Goal: Transaction & Acquisition: Purchase product/service

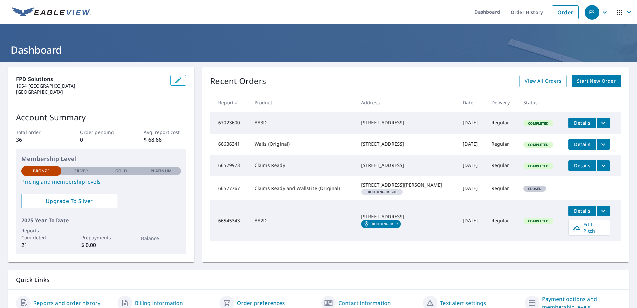
click at [590, 79] on span "Start New Order" at bounding box center [596, 81] width 39 height 8
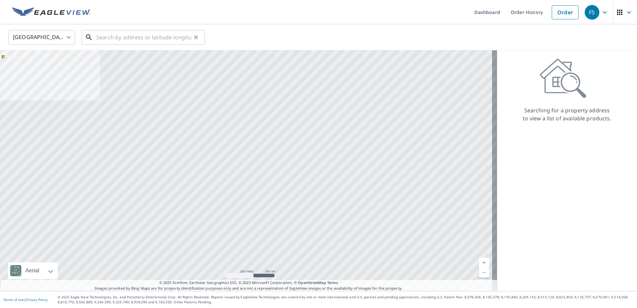
click at [113, 37] on input "text" at bounding box center [143, 37] width 95 height 19
click at [119, 39] on input "text" at bounding box center [143, 37] width 95 height 19
paste input "[STREET_ADDRESS][PERSON_NAME]"
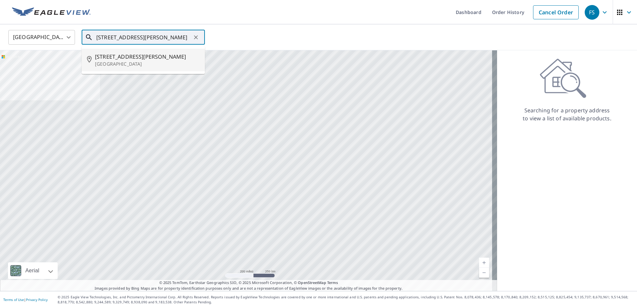
click at [125, 61] on p "[GEOGRAPHIC_DATA]" at bounding box center [147, 64] width 105 height 7
type input "[STREET_ADDRESS][PERSON_NAME][PERSON_NAME]"
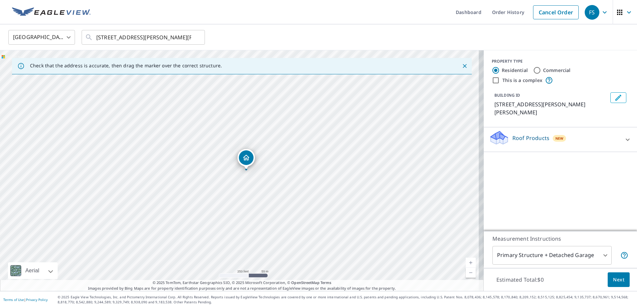
click at [582, 135] on div "Roof Products New" at bounding box center [554, 139] width 131 height 19
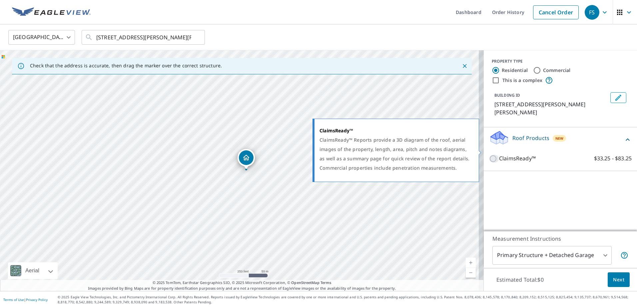
click at [489, 155] on input "ClaimsReady™ $33.25 - $83.25" at bounding box center [494, 159] width 10 height 8
checkbox input "true"
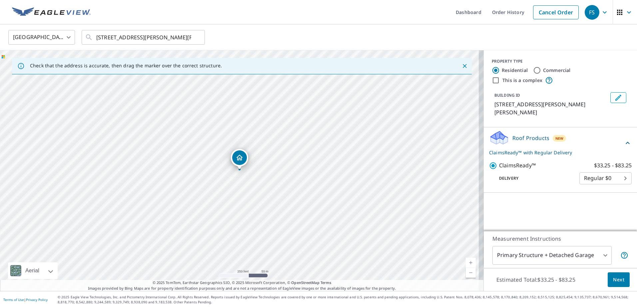
click at [594, 253] on body "FS FS Dashboard Order History Cancel Order FS [GEOGRAPHIC_DATA] [GEOGRAPHIC_DAT…" at bounding box center [318, 154] width 637 height 308
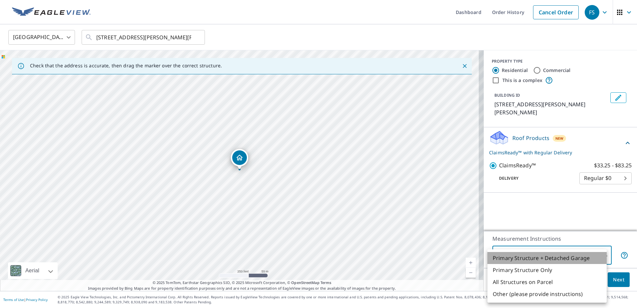
click at [594, 253] on li "Primary Structure + Detached Garage" at bounding box center [546, 258] width 119 height 12
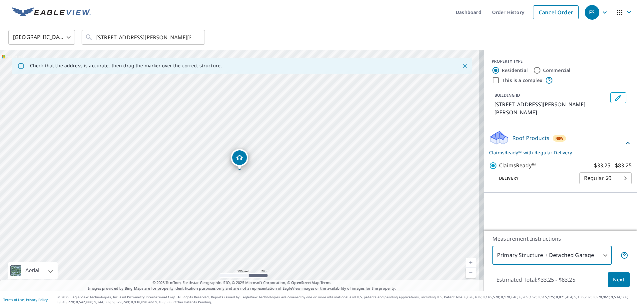
click at [613, 278] on span "Next" at bounding box center [618, 279] width 11 height 8
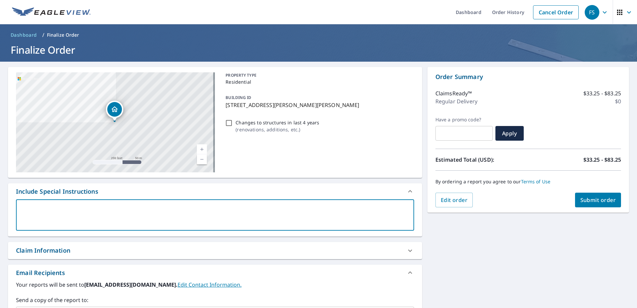
click at [101, 213] on textarea at bounding box center [215, 215] width 389 height 19
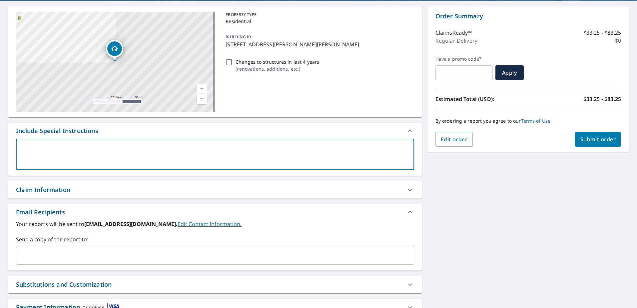
scroll to position [67, 0]
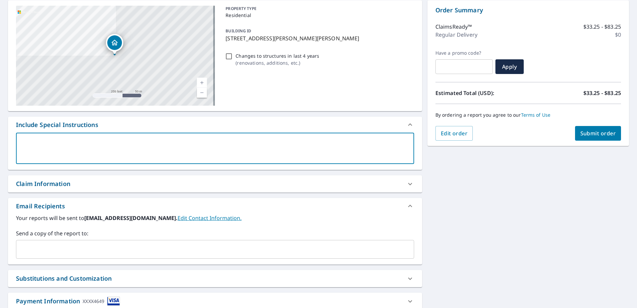
click at [69, 154] on textarea at bounding box center [215, 148] width 389 height 19
type textarea "N"
type textarea "x"
type textarea "Ne"
type textarea "x"
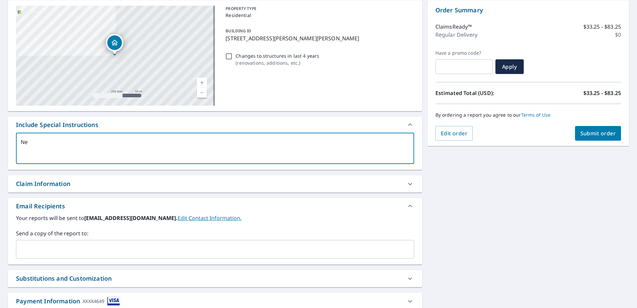
type textarea "Nee"
type textarea "x"
type textarea "Need"
type textarea "x"
type textarea "Need"
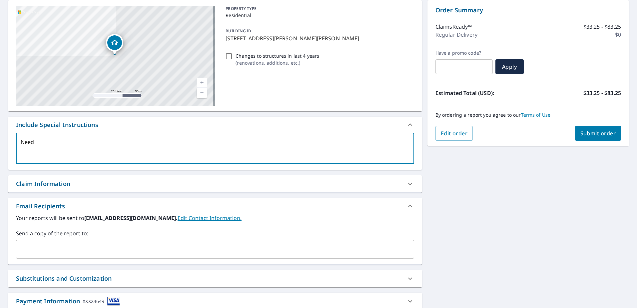
type textarea "x"
type textarea "Need a"
type textarea "x"
type textarea "Need a"
type textarea "x"
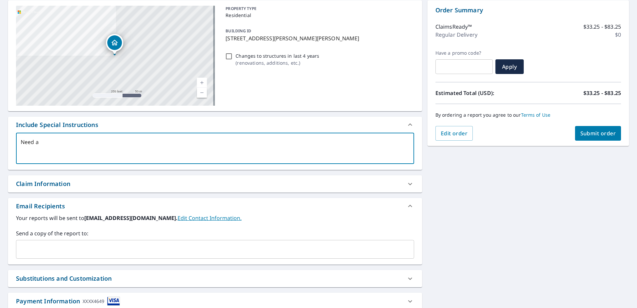
type textarea "Need a r"
type textarea "x"
type textarea "Need a ro"
type textarea "x"
type textarea "Need a rof"
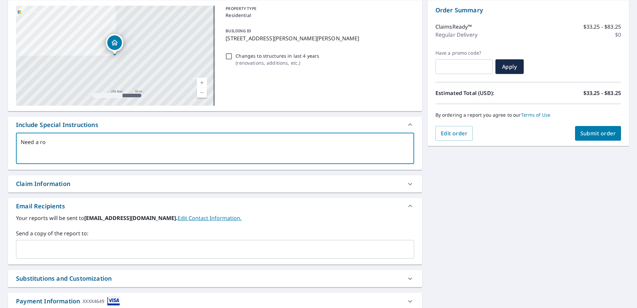
type textarea "x"
type textarea "Need a rof"
type textarea "x"
type textarea "Need a rof r"
type textarea "x"
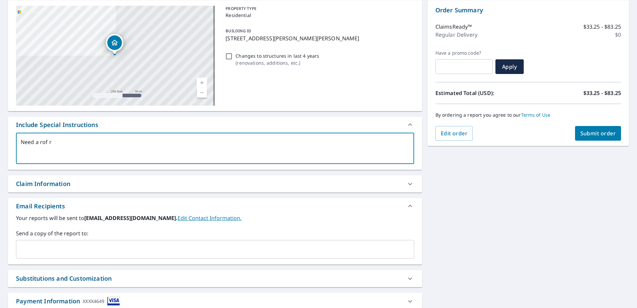
type textarea "Need a rof re"
type textarea "x"
type textarea "Need a rof rep"
type textarea "x"
type textarea "Need a rof repo"
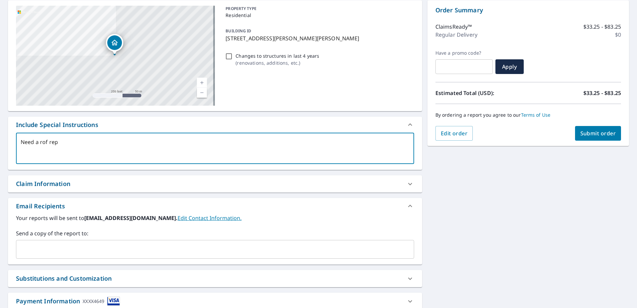
type textarea "x"
type textarea "Need a rof repor"
type textarea "x"
type textarea "Need a rof report"
type textarea "x"
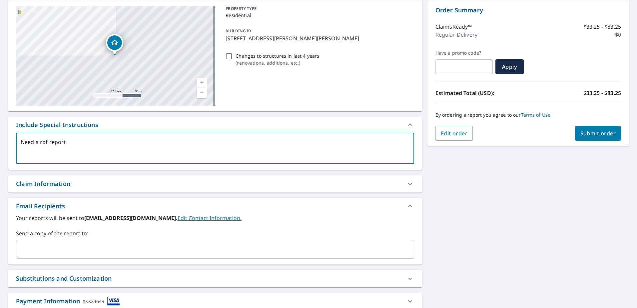
type textarea "Need a rof report"
type textarea "x"
type textarea "Need a rof report"
type textarea "x"
type textarea "Need a rof repo"
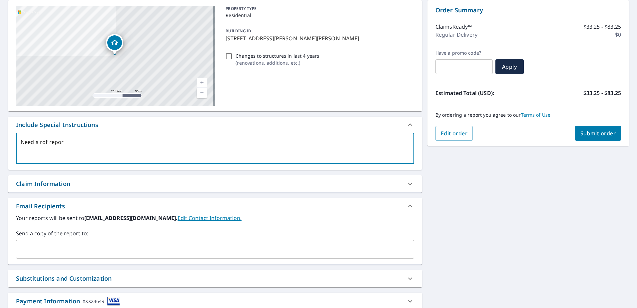
type textarea "x"
type textarea "Need a rof rep"
type textarea "x"
type textarea "Need a rof re"
type textarea "x"
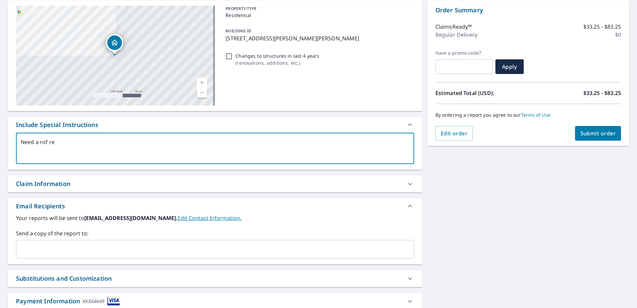
type textarea "Need a rof r"
type textarea "x"
type textarea "Need a rof"
type textarea "x"
type textarea "Need a ro"
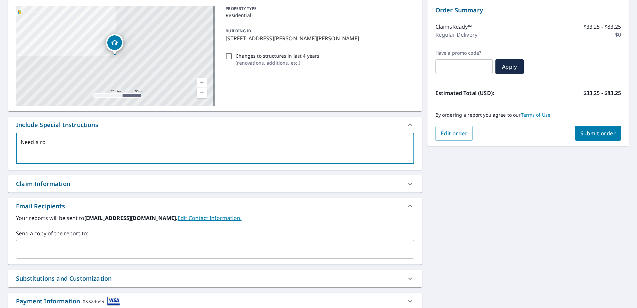
type textarea "x"
type textarea "Need a roo"
type textarea "x"
type textarea "Need a roof"
type textarea "x"
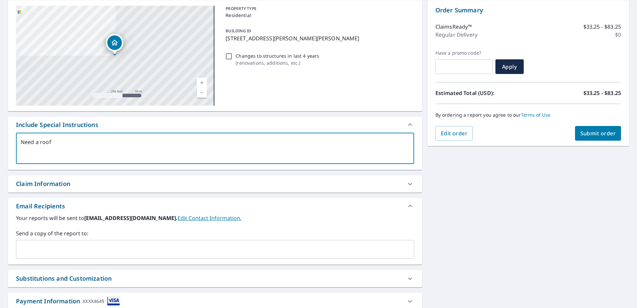
type textarea "Need a roof"
type textarea "x"
type textarea "Need a roof r"
type textarea "x"
type textarea "Need a roof re"
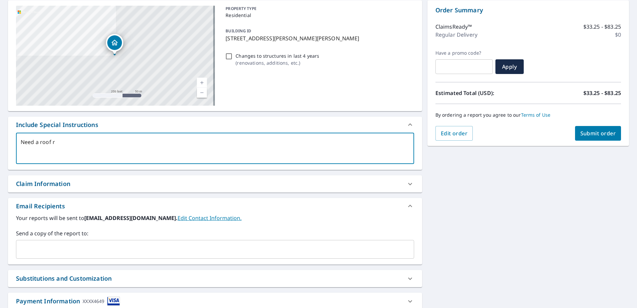
type textarea "x"
type textarea "Need a roof rep"
type textarea "x"
type textarea "Need a roof repo"
type textarea "x"
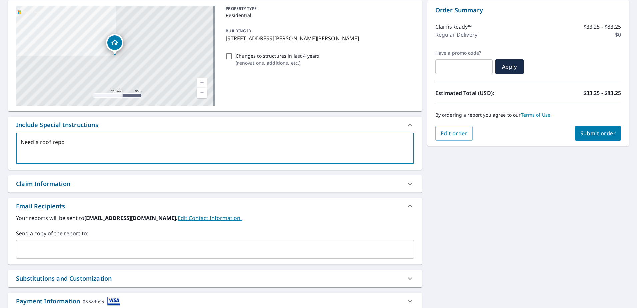
type textarea "Need a roof repor"
type textarea "x"
type textarea "Need a roof report"
type textarea "x"
type textarea "Need a roof report"
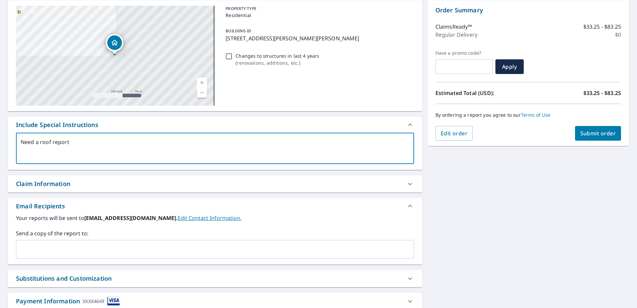
click at [65, 186] on div "Claim Information" at bounding box center [43, 183] width 54 height 9
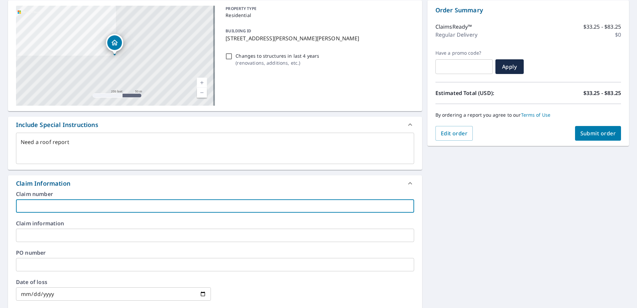
click at [62, 204] on input "text" at bounding box center [215, 205] width 398 height 13
drag, startPoint x: 51, startPoint y: 202, endPoint x: 47, endPoint y: 202, distance: 3.7
click at [49, 203] on input "text" at bounding box center [215, 205] width 398 height 13
paste input "60010573264"
type textarea "x"
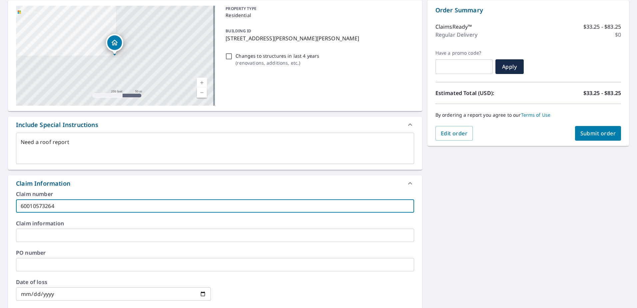
type input "60010573264"
click at [48, 235] on input "text" at bounding box center [215, 235] width 398 height 13
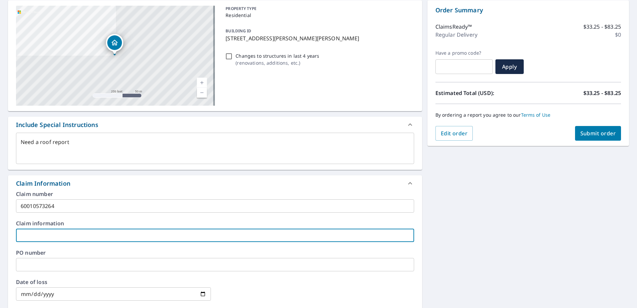
paste input "NH138578"
type textarea "x"
type input "NH138578"
type textarea "x"
type input "FNH138578"
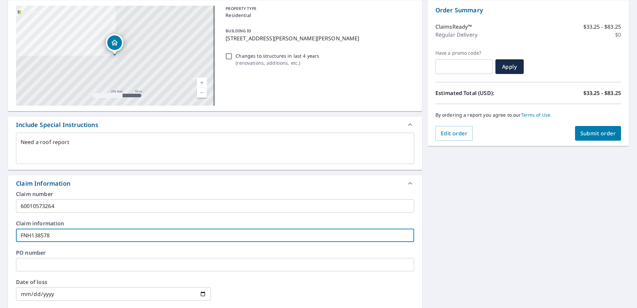
type textarea "x"
type input "FiNH138578"
type textarea "x"
type input "FilNH138578"
type textarea "x"
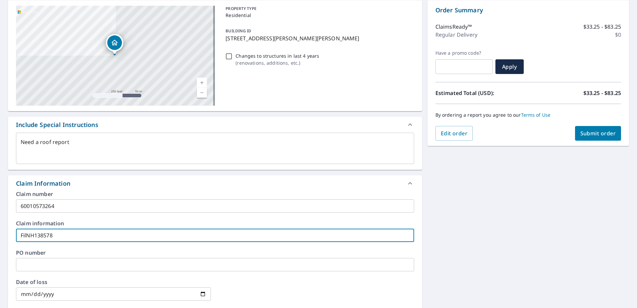
type input "FileNH138578"
type textarea "x"
type input "File NH138578"
type textarea "x"
type input "File NH138578"
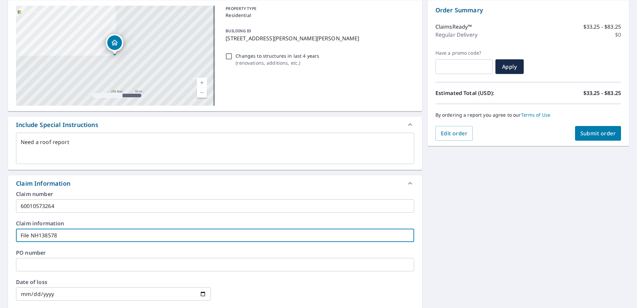
paste input "[PERSON_NAME]"
type textarea "x"
type input "File NH138578 [PERSON_NAME]"
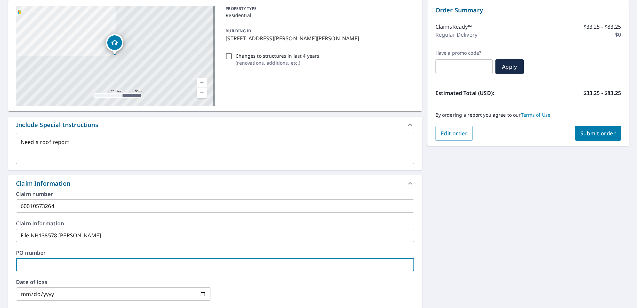
click at [40, 262] on input "text" at bounding box center [215, 264] width 398 height 13
paste input "[STREET_ADDRESS][PERSON_NAME]"
type textarea "x"
type input "[STREET_ADDRESS][PERSON_NAME]"
type textarea "x"
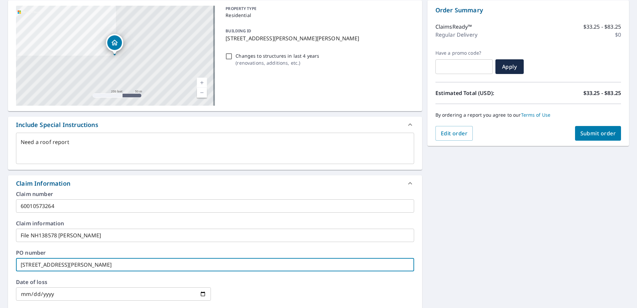
type input "[STREET_ADDRESS][PERSON_NAME]"
paste input "Hampton"
type textarea "x"
type input "[STREET_ADDRESS][PERSON_NAME][PERSON_NAME]"
type textarea "x"
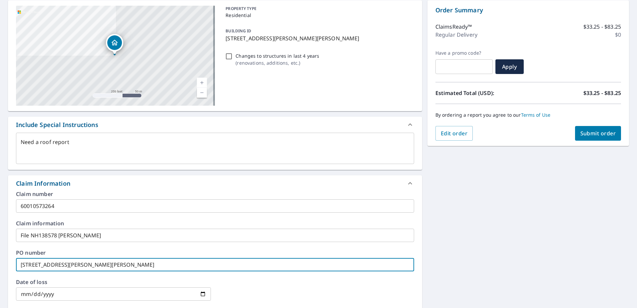
type input "[STREET_ADDRESS][PERSON_NAME][PERSON_NAME]"
type textarea "x"
type input "[STREET_ADDRESS][PERSON_NAME][PERSON_NAME]"
type textarea "x"
type input "[STREET_ADDRESS][PERSON_NAME][PERSON_NAME]"
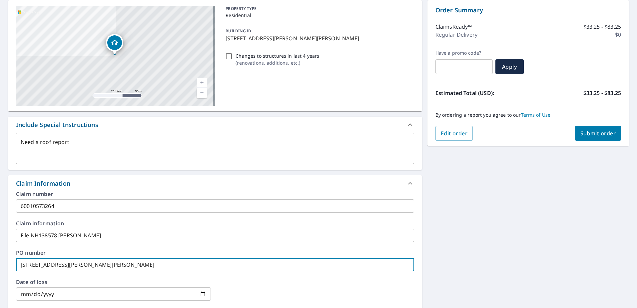
type textarea "x"
type input "[STREET_ADDRESS][PERSON_NAME][PERSON_NAME]"
paste input "03842-1169"
type textarea "x"
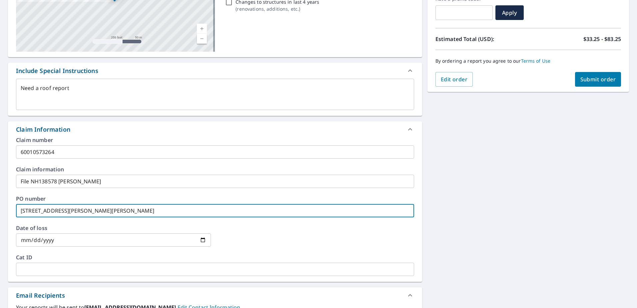
scroll to position [133, 0]
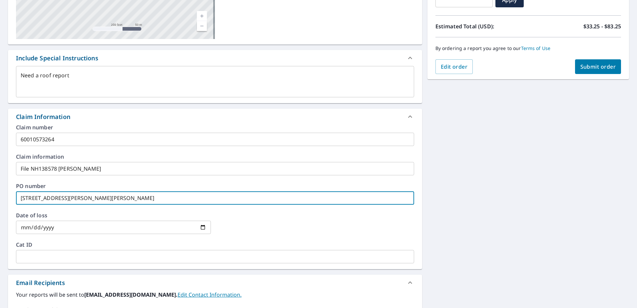
type input "[STREET_ADDRESS][PERSON_NAME][PERSON_NAME]"
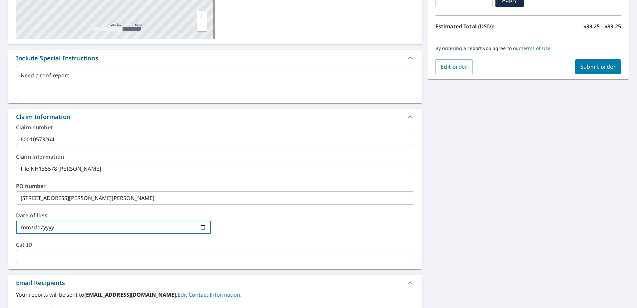
click at [24, 228] on input "date" at bounding box center [113, 227] width 195 height 13
type input "0002-05-22"
type textarea "x"
type input "0020-05-22"
type textarea "x"
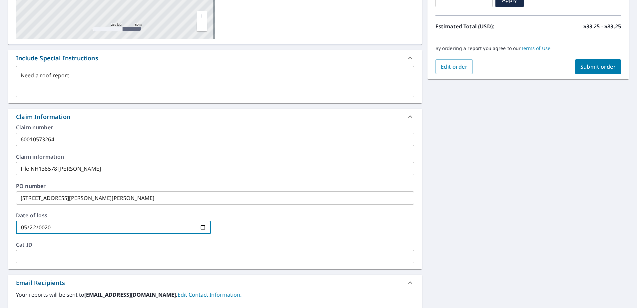
type input "0202-05-22"
type textarea "x"
type input "[DATE]"
click at [3, 182] on div "[STREET_ADDRESS] [STREET_ADDRESS] A standard road map Aerial A detailed look fr…" at bounding box center [318, 170] width 637 height 484
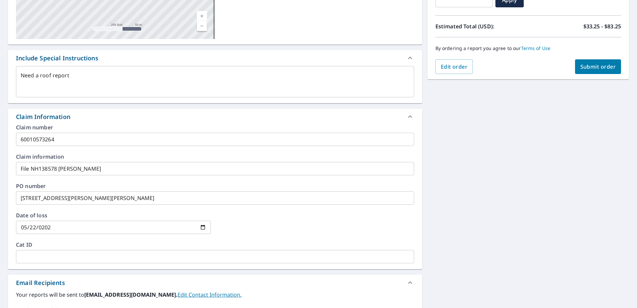
drag, startPoint x: 41, startPoint y: 258, endPoint x: 39, endPoint y: 254, distance: 4.5
click at [41, 258] on input "text" at bounding box center [215, 256] width 398 height 13
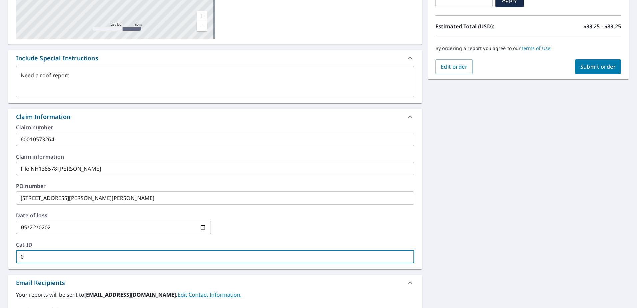
type textarea "x"
type input "0"
type textarea "x"
type input "05"
type textarea "x"
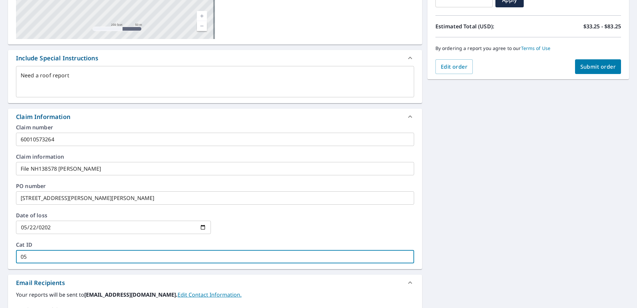
type input "05/"
type textarea "x"
type input "05/2"
type textarea "x"
type input "05/22"
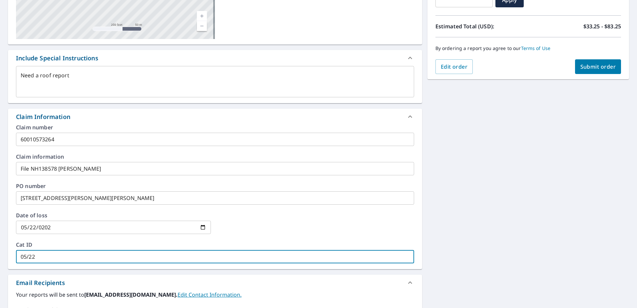
type textarea "x"
type input "05/22/"
type textarea "x"
type input "05/22/2"
type textarea "x"
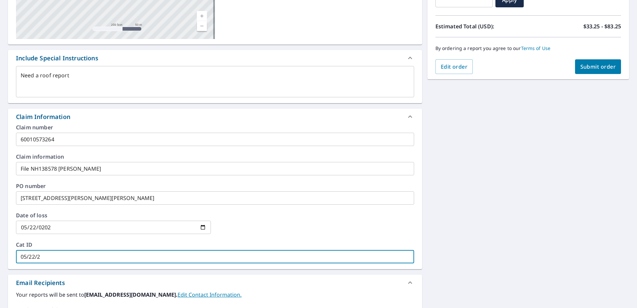
type input "[DATE]"
type textarea "x"
type input "05/22/202"
type textarea "x"
type input "[DATE]"
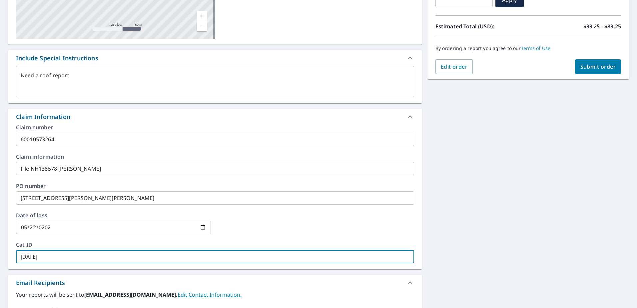
click at [8, 196] on div "[STREET_ADDRESS] [STREET_ADDRESS] A standard road map Aerial A detailed look fr…" at bounding box center [318, 170] width 637 height 484
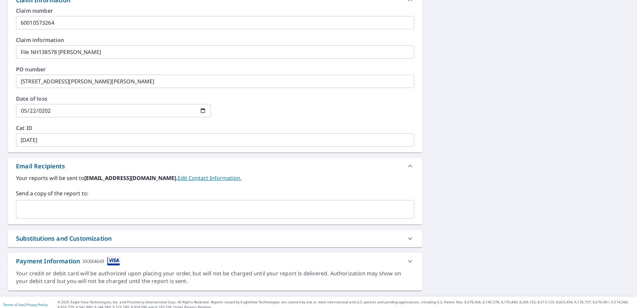
scroll to position [255, 0]
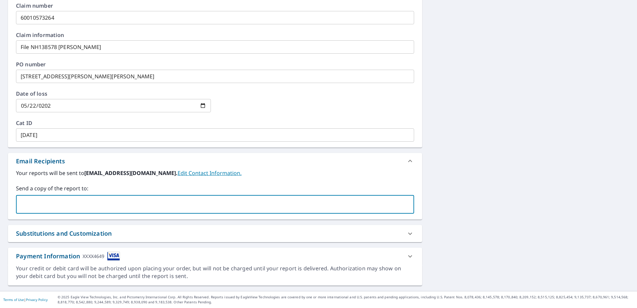
click at [29, 204] on input "text" at bounding box center [210, 204] width 382 height 13
type input "T"
type textarea "x"
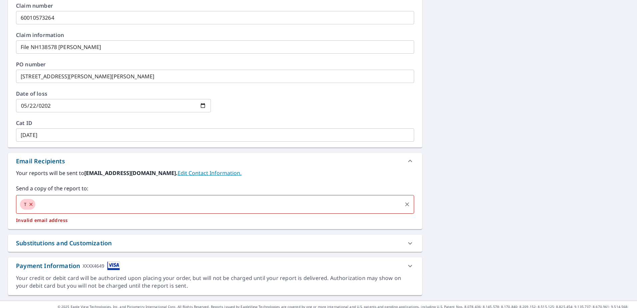
click at [45, 202] on input "text" at bounding box center [218, 204] width 365 height 13
click at [32, 204] on icon at bounding box center [30, 204] width 3 height 3
type textarea "x"
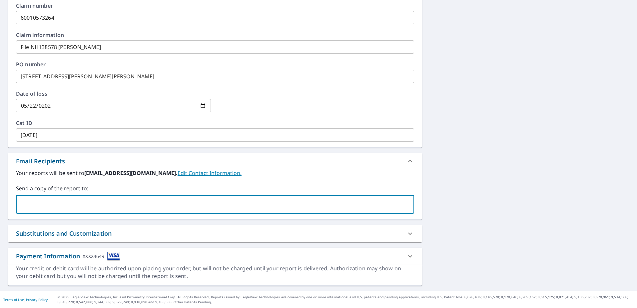
click at [31, 204] on input "text" at bounding box center [210, 204] width 382 height 13
paste input "[EMAIL_ADDRESS][DOMAIN_NAME]"
type input "[EMAIL_ADDRESS][DOMAIN_NAME]"
type textarea "x"
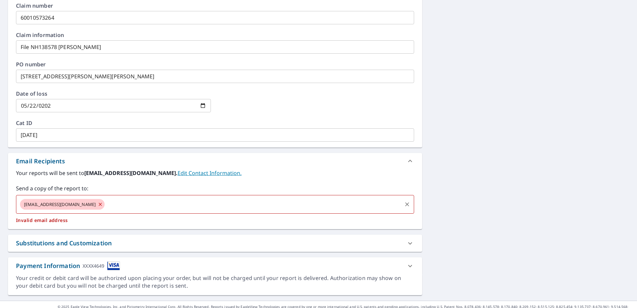
type textarea "x"
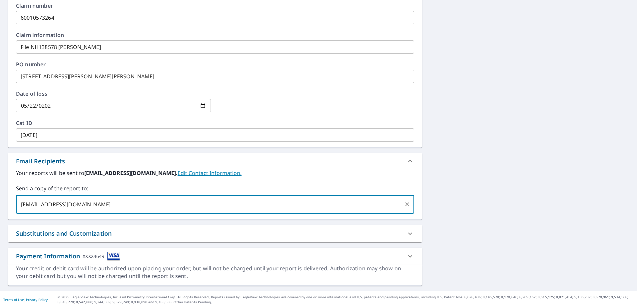
type input "[EMAIL_ADDRESS][DOMAIN_NAME]"
type textarea "x"
type input "[EMAIL_ADDRESS][DOMAIN_NAME]"
type textarea "x"
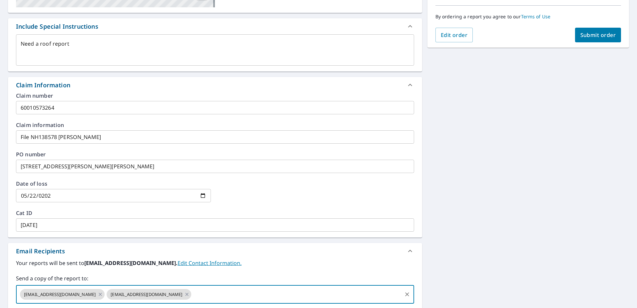
scroll to position [55, 0]
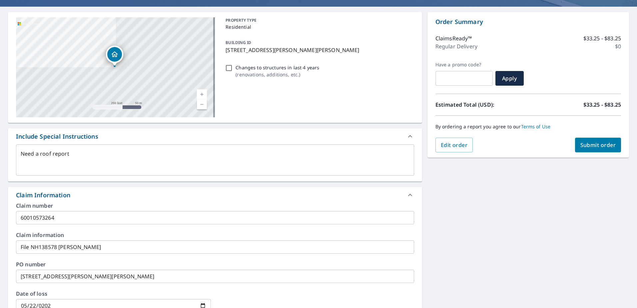
click at [588, 144] on span "Submit order" at bounding box center [598, 144] width 36 height 7
type textarea "x"
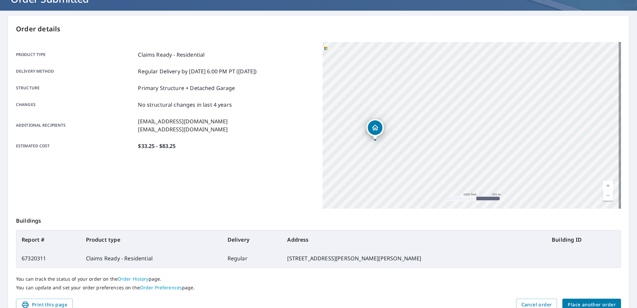
scroll to position [84, 0]
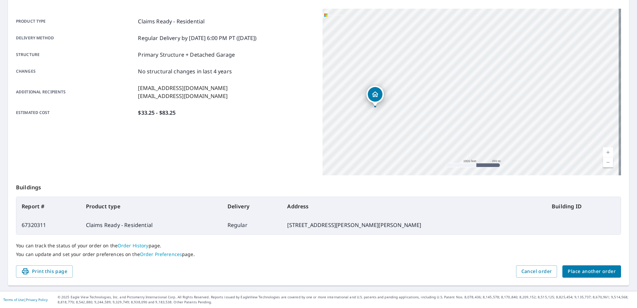
click at [107, 34] on div "Product type Claims Ready - Residential Delivery method Regular Delivery by [DA…" at bounding box center [165, 66] width 298 height 99
